Goal: Information Seeking & Learning: Learn about a topic

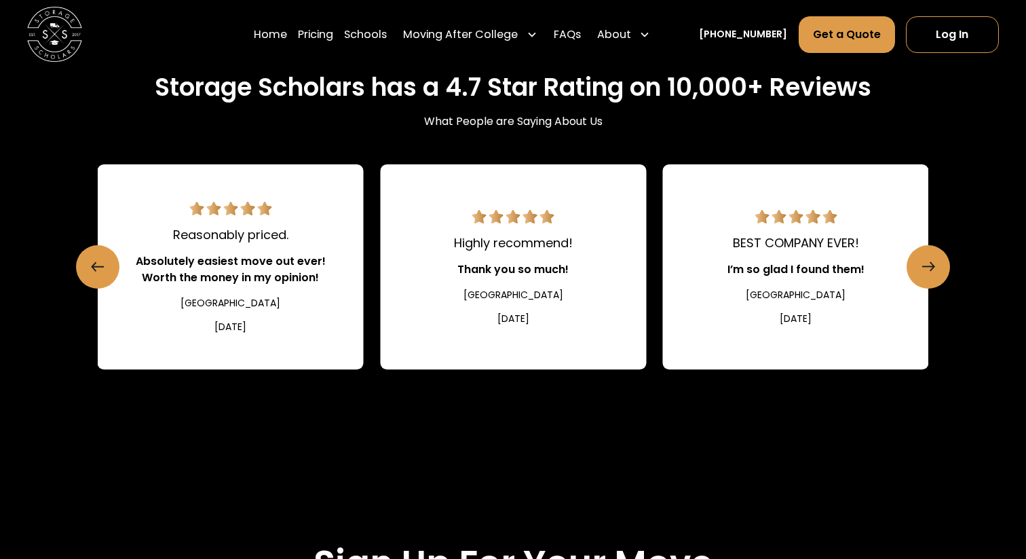
scroll to position [2067, 0]
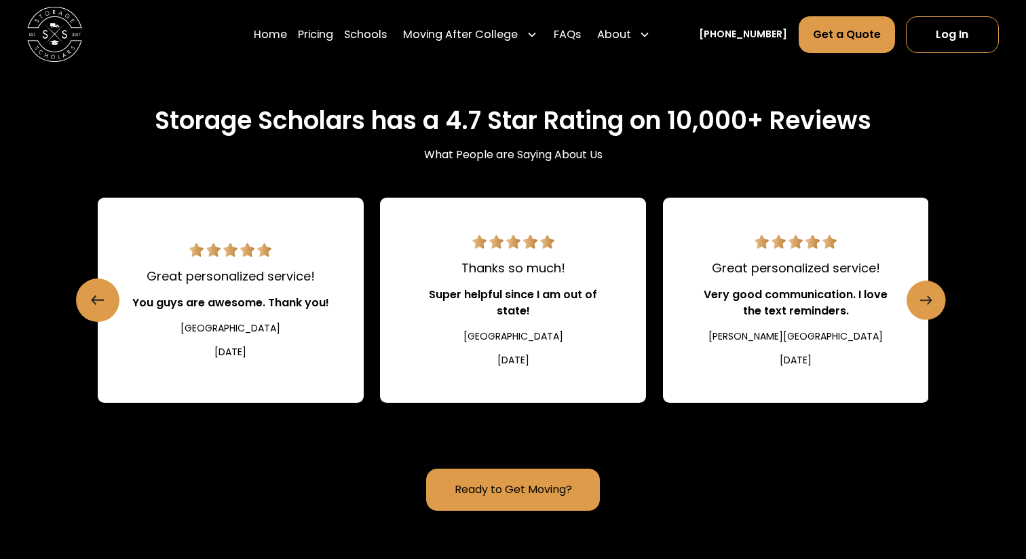
click at [933, 301] on link "Next slide" at bounding box center [926, 299] width 39 height 39
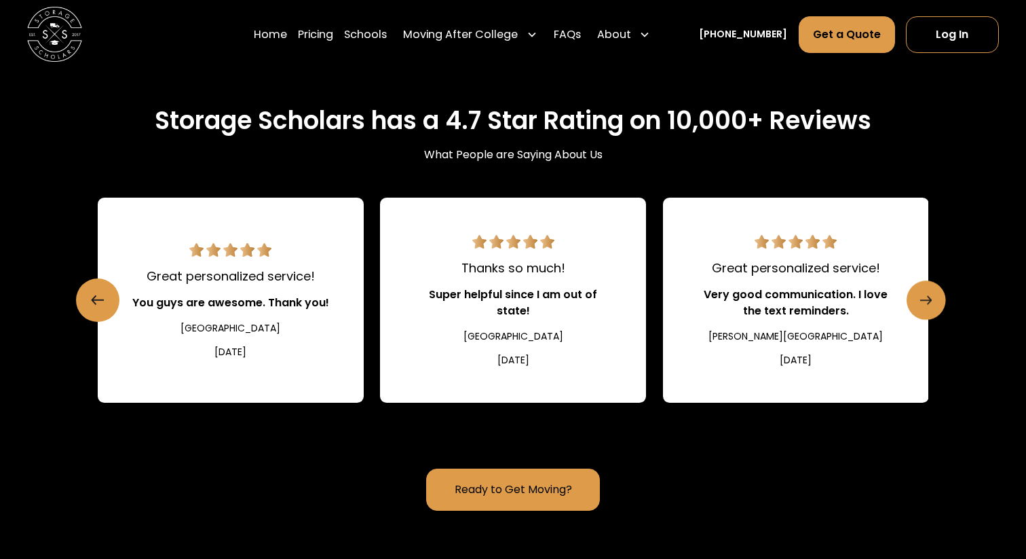
click at [933, 301] on link "Next slide" at bounding box center [926, 299] width 39 height 39
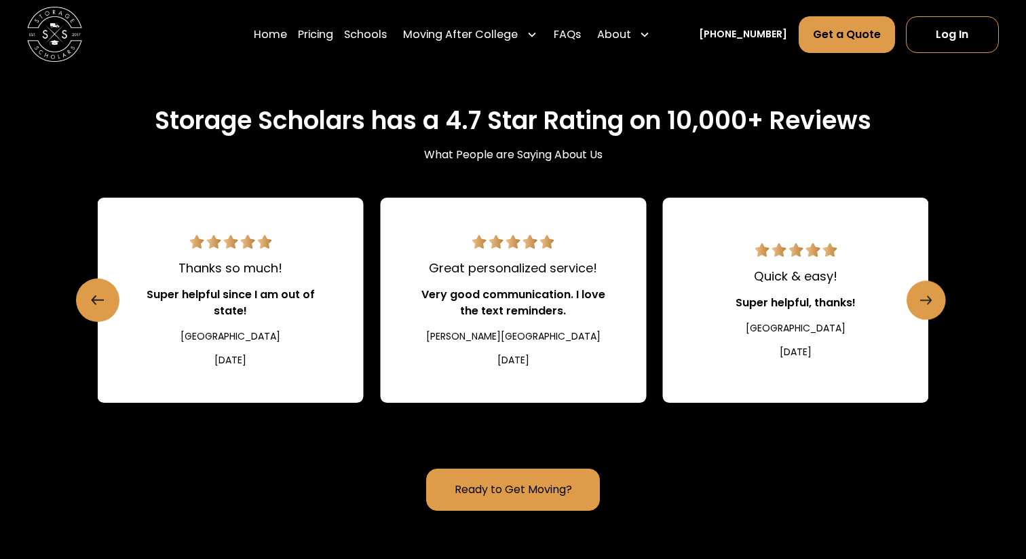
click at [930, 297] on icon "Next slide" at bounding box center [927, 300] width 12 height 22
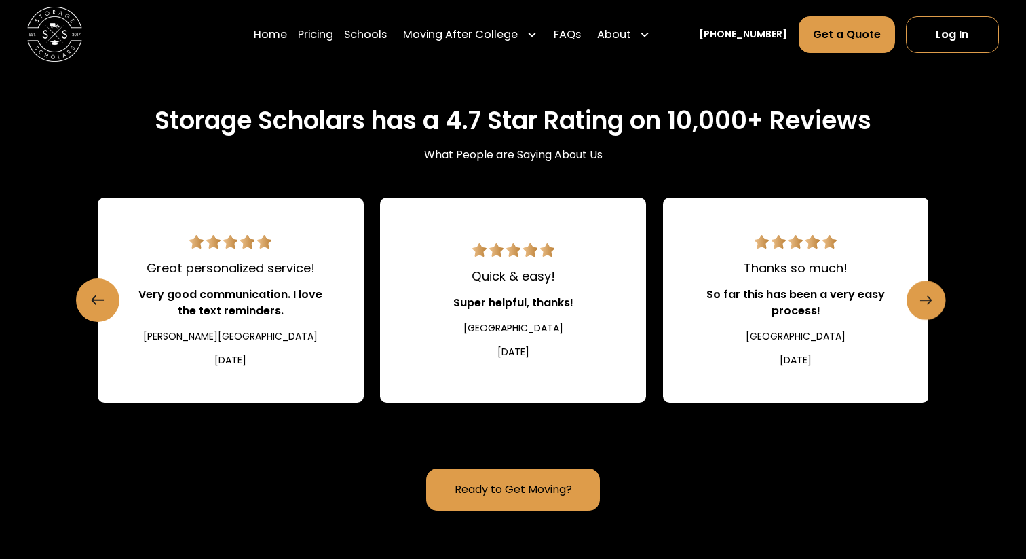
click at [930, 297] on icon "Next slide" at bounding box center [927, 300] width 12 height 22
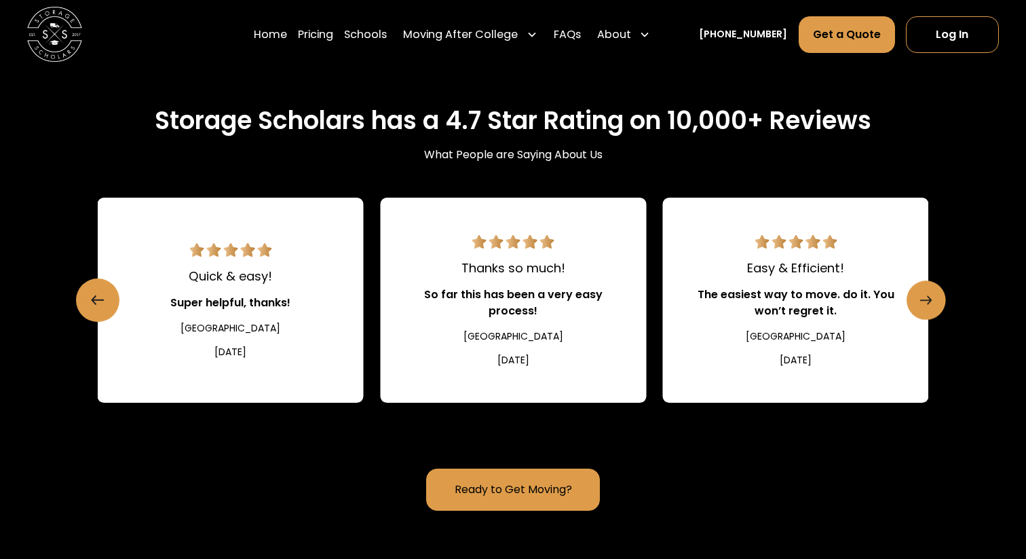
click at [930, 297] on icon "Next slide" at bounding box center [927, 300] width 12 height 22
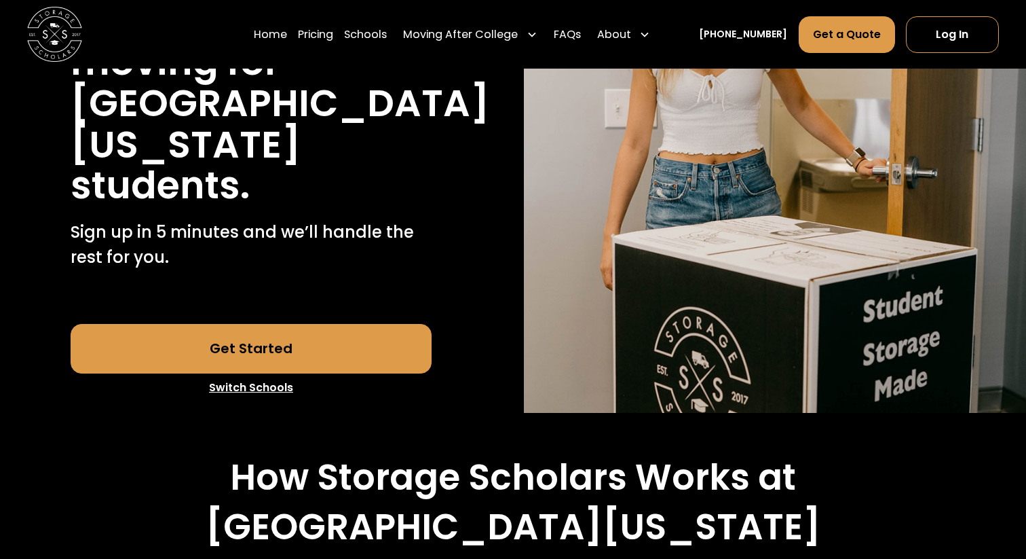
scroll to position [0, 0]
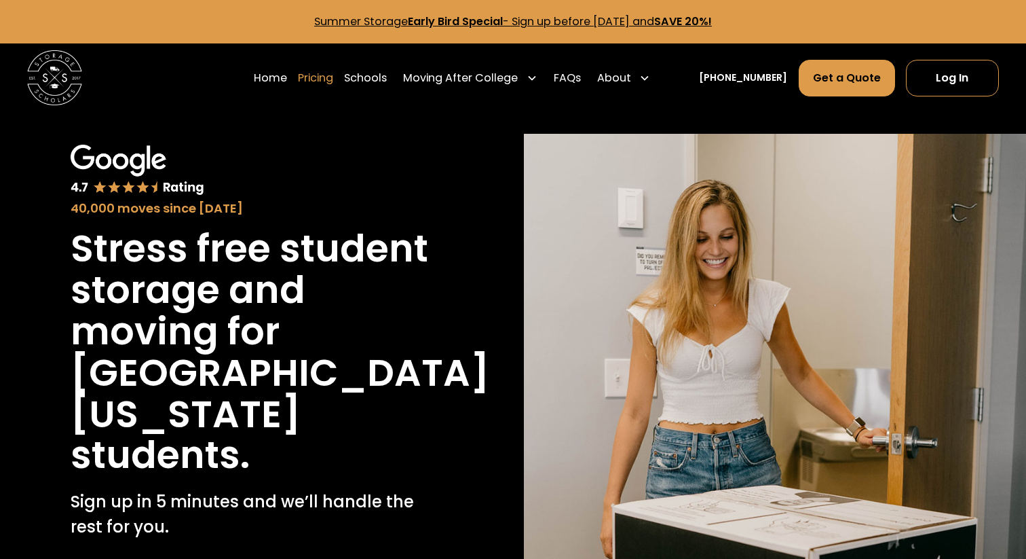
click at [333, 77] on link "Pricing" at bounding box center [315, 78] width 35 height 38
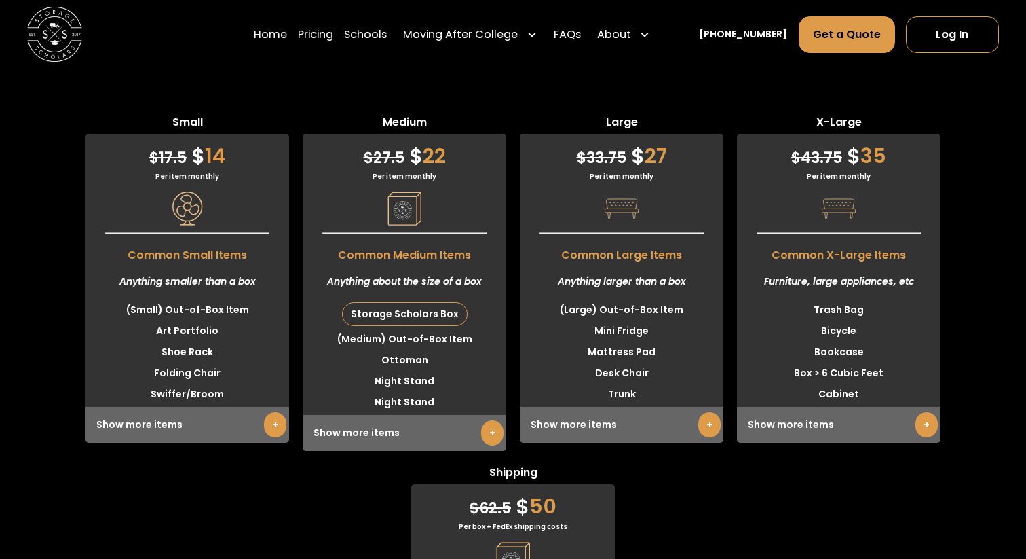
scroll to position [3984, 0]
